Goal: Task Accomplishment & Management: Complete application form

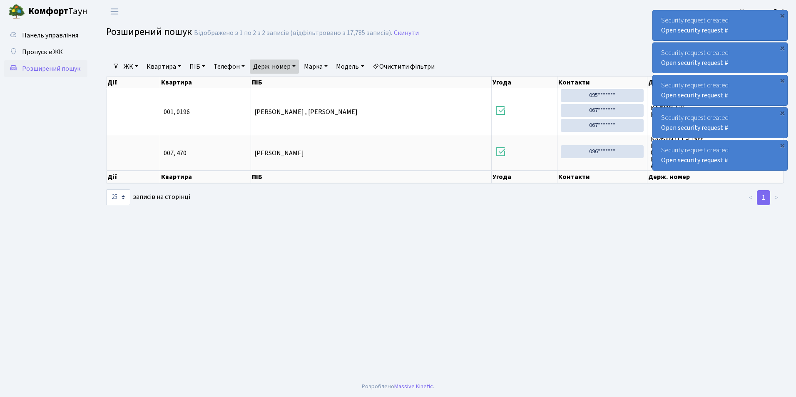
select select "25"
click at [39, 53] on span "Пропуск в ЖК" at bounding box center [42, 51] width 41 height 9
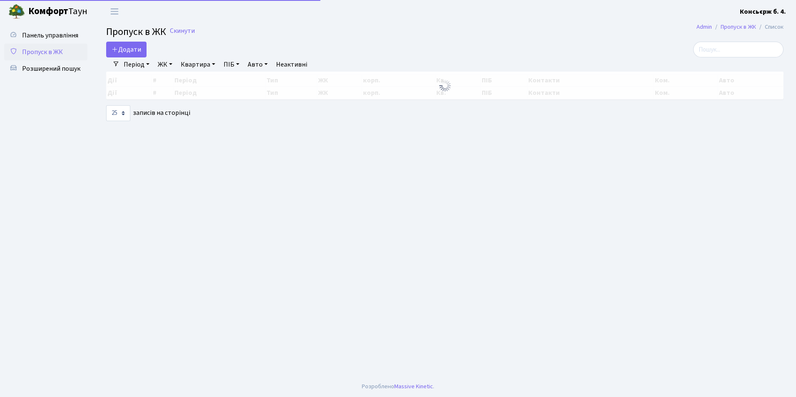
select select "25"
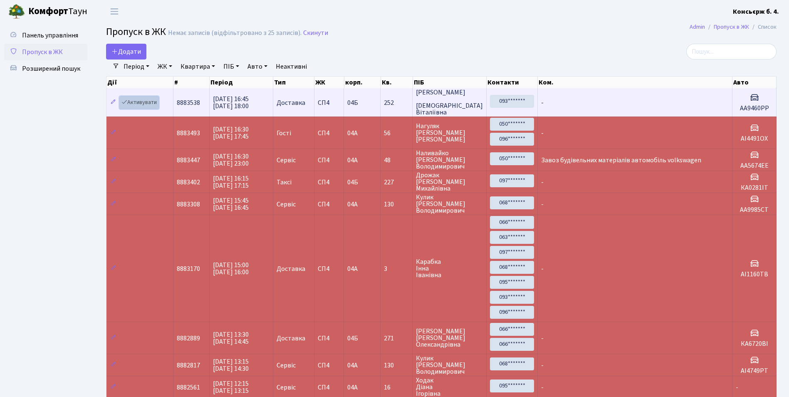
click at [125, 101] on icon at bounding box center [125, 102] width 6 height 6
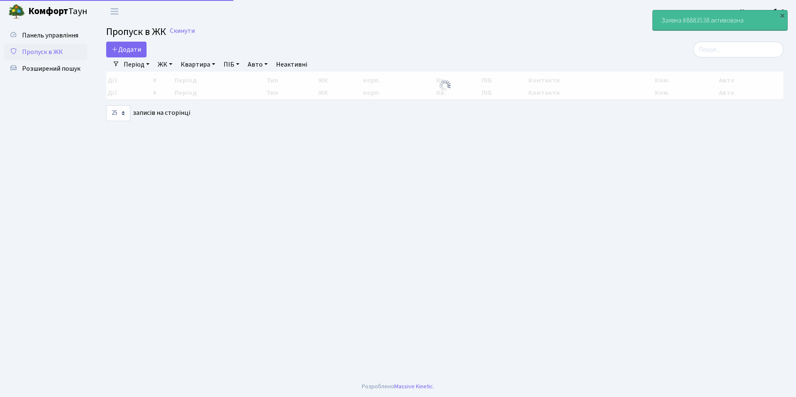
select select "25"
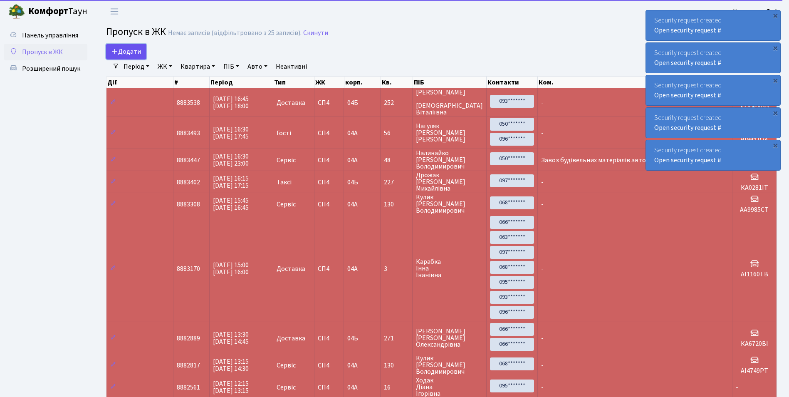
click at [134, 50] on span "Додати" at bounding box center [127, 51] width 30 height 9
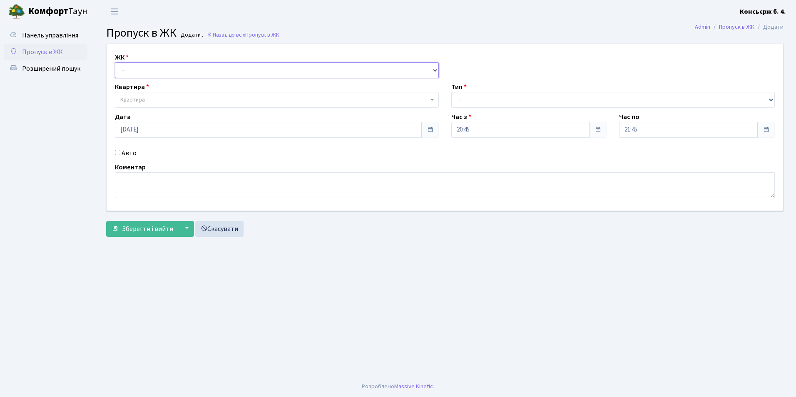
click at [136, 70] on select "- СП4, Столичне шосе, 5" at bounding box center [277, 70] width 324 height 16
click at [115, 62] on select "- СП4, Столичне шосе, 5" at bounding box center [277, 70] width 324 height 16
click at [140, 75] on select "- СП4, Столичне шосе, 5" at bounding box center [277, 70] width 324 height 16
select select "325"
click at [115, 62] on select "- СП4, Столичне шосе, 5" at bounding box center [277, 70] width 324 height 16
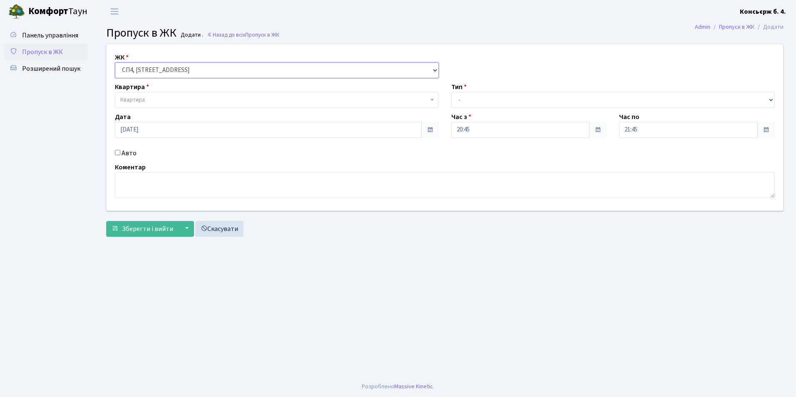
select select
click at [142, 99] on span "Квартира" at bounding box center [132, 100] width 25 height 8
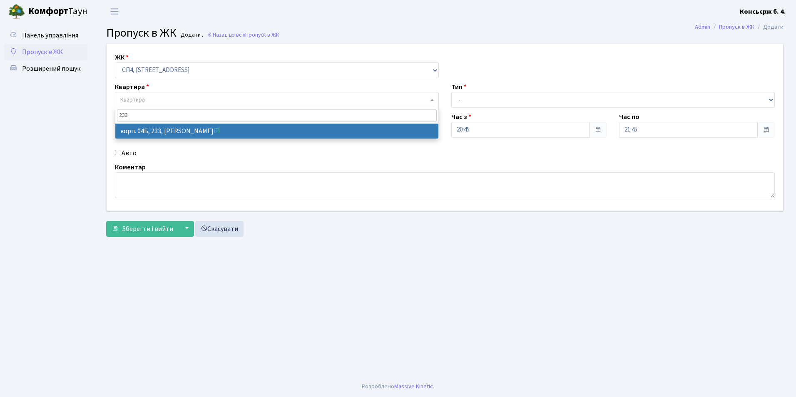
type input "233"
select select "21261"
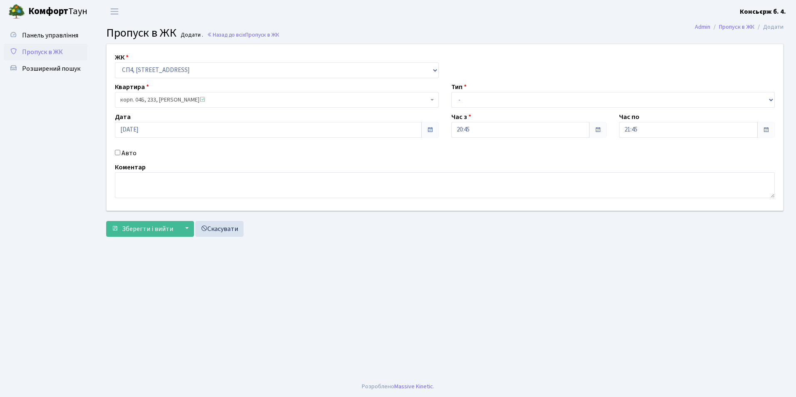
click at [116, 151] on input "Авто" at bounding box center [117, 152] width 5 height 5
checkbox input "true"
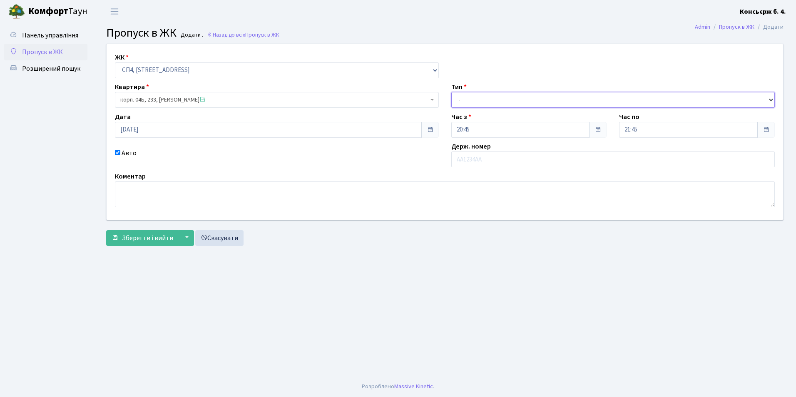
click at [513, 102] on select "- Доставка Таксі Гості Сервіс" at bounding box center [613, 100] width 324 height 16
select select "1"
click at [451, 92] on select "- Доставка Таксі Гості Сервіс" at bounding box center [613, 100] width 324 height 16
click at [495, 156] on input "text" at bounding box center [613, 159] width 324 height 16
type input "К"
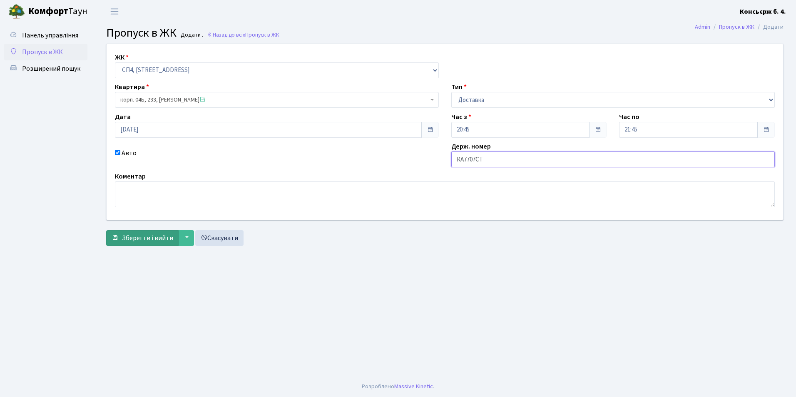
type input "КА7707СТ"
click at [127, 236] on span "Зберегти і вийти" at bounding box center [147, 237] width 51 height 9
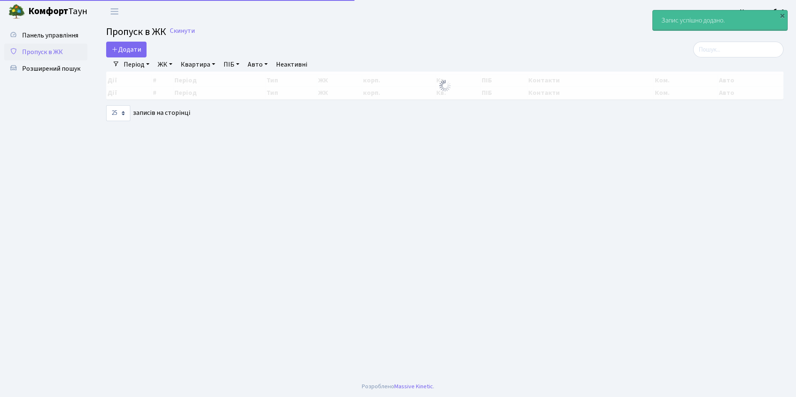
select select "25"
